Goal: Task Accomplishment & Management: Use online tool/utility

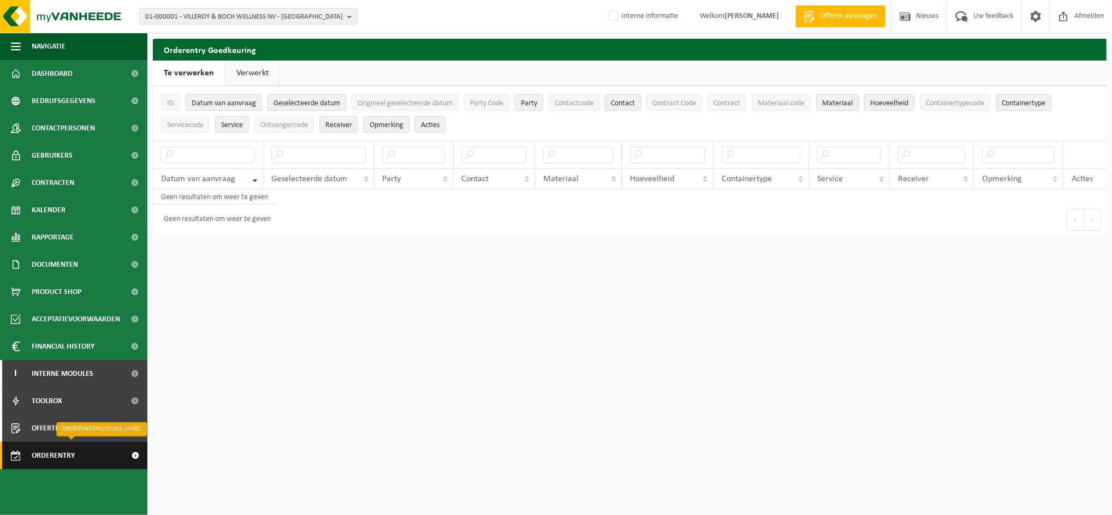
click at [49, 458] on span "Orderentry Goedkeuring" at bounding box center [78, 455] width 92 height 27
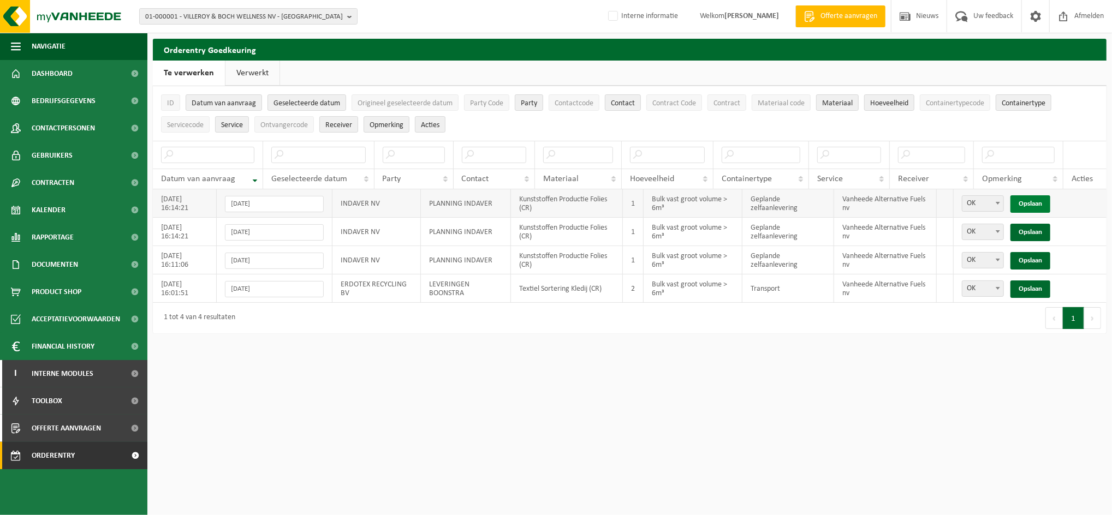
click at [1034, 203] on link "Opslaan" at bounding box center [1031, 203] width 40 height 17
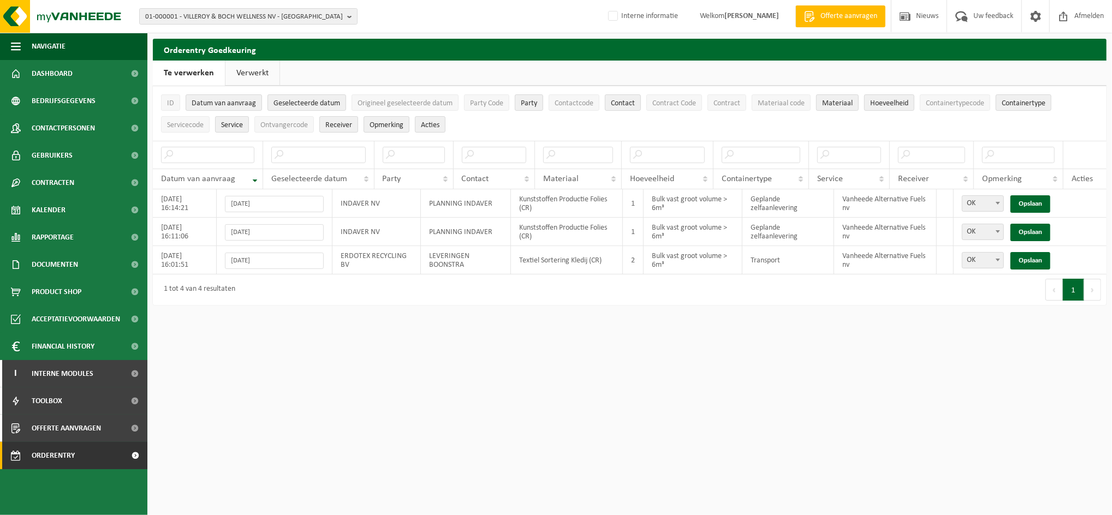
click at [1034, 203] on link "Opslaan" at bounding box center [1031, 203] width 40 height 17
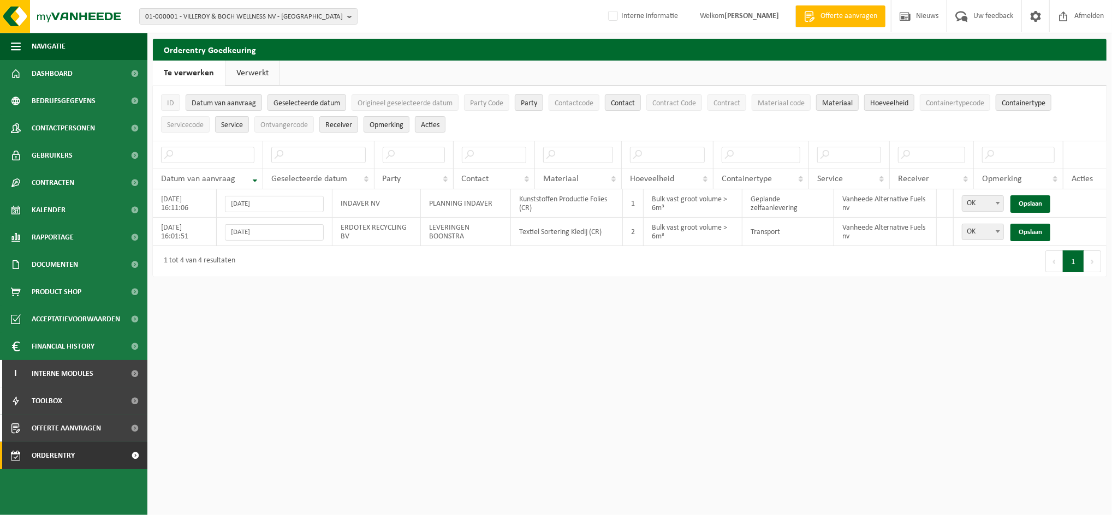
click at [1034, 203] on link "Opslaan" at bounding box center [1031, 203] width 40 height 17
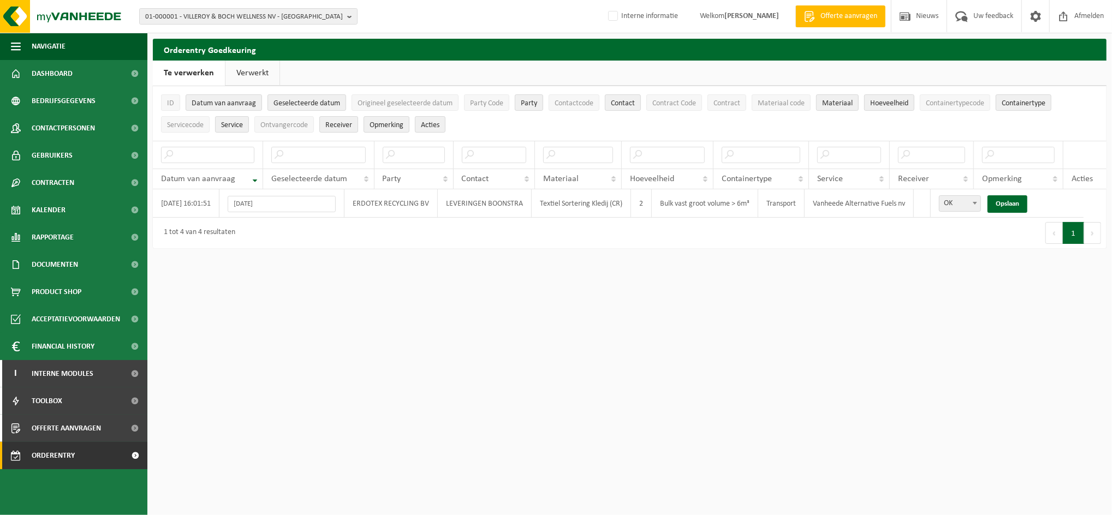
click at [372, 261] on html "01-000001 - VILLEROY & BOCH WELLNESS NV - ROESELARE 01-000001 - VILLEROY & BOCH…" at bounding box center [556, 257] width 1112 height 515
click at [49, 454] on span "Orderentry Goedkeuring" at bounding box center [78, 455] width 92 height 27
click at [1019, 200] on link "Opslaan" at bounding box center [1008, 203] width 40 height 17
